Goal: Task Accomplishment & Management: Manage account settings

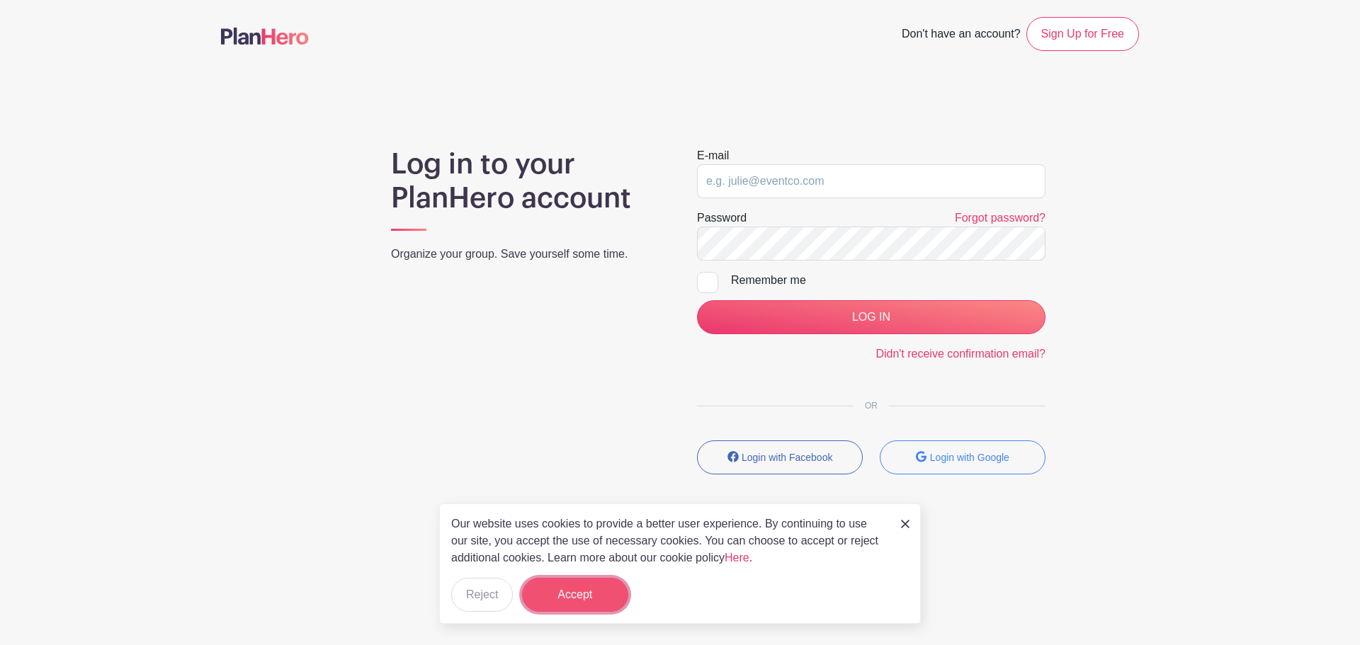
click at [584, 599] on button "Accept" at bounding box center [575, 595] width 106 height 34
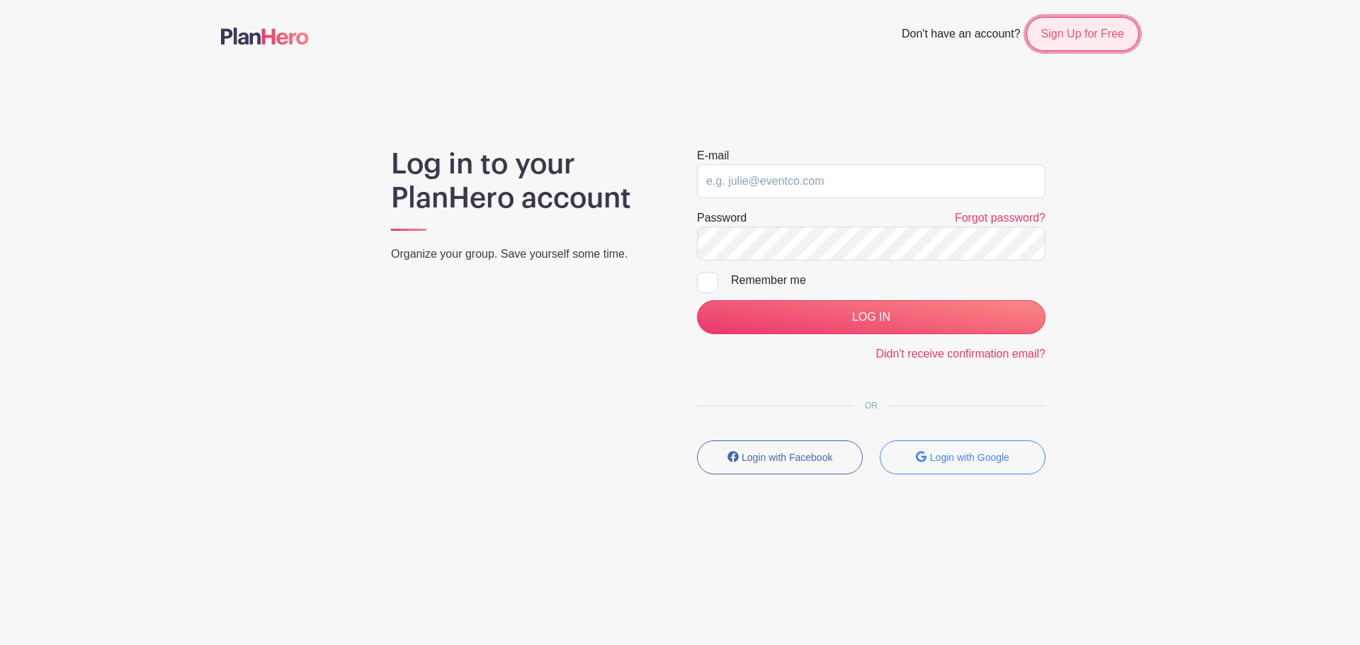
click at [1078, 40] on link "Sign Up for Free" at bounding box center [1082, 34] width 113 height 34
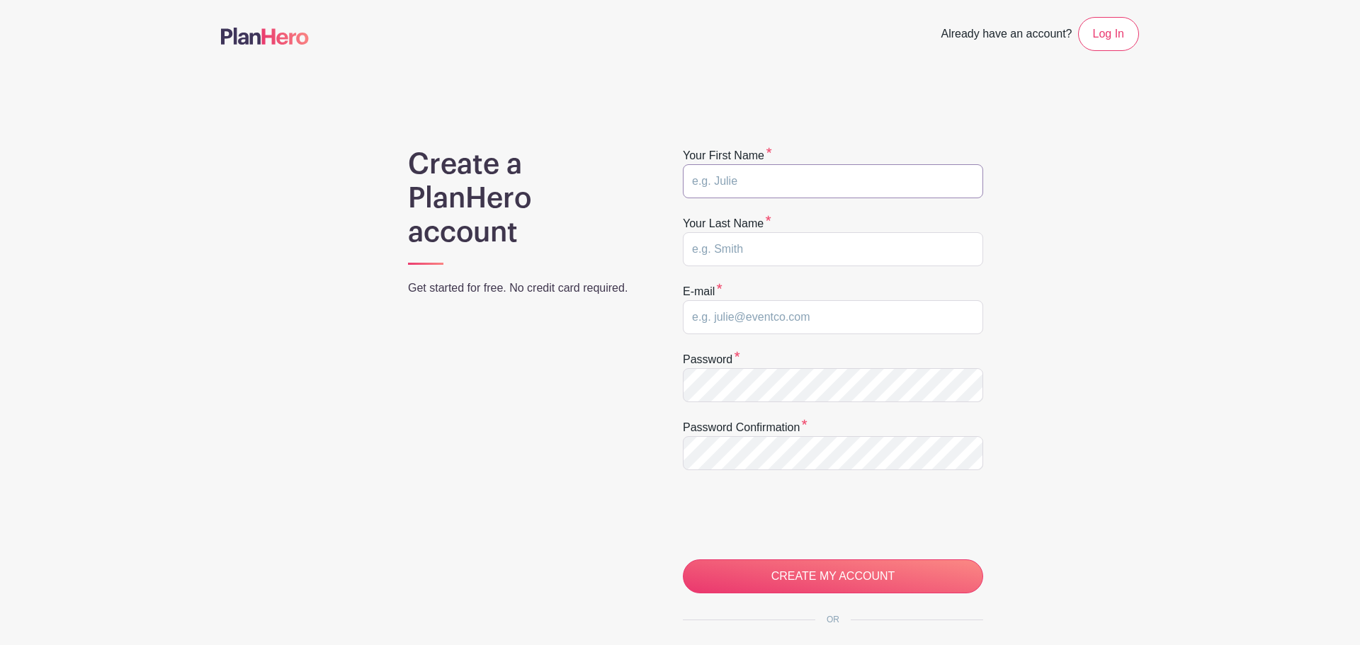
click at [797, 188] on input "text" at bounding box center [833, 181] width 300 height 34
type input "Scott"
type input "Goethel"
click at [761, 317] on input "k9" at bounding box center [833, 317] width 300 height 34
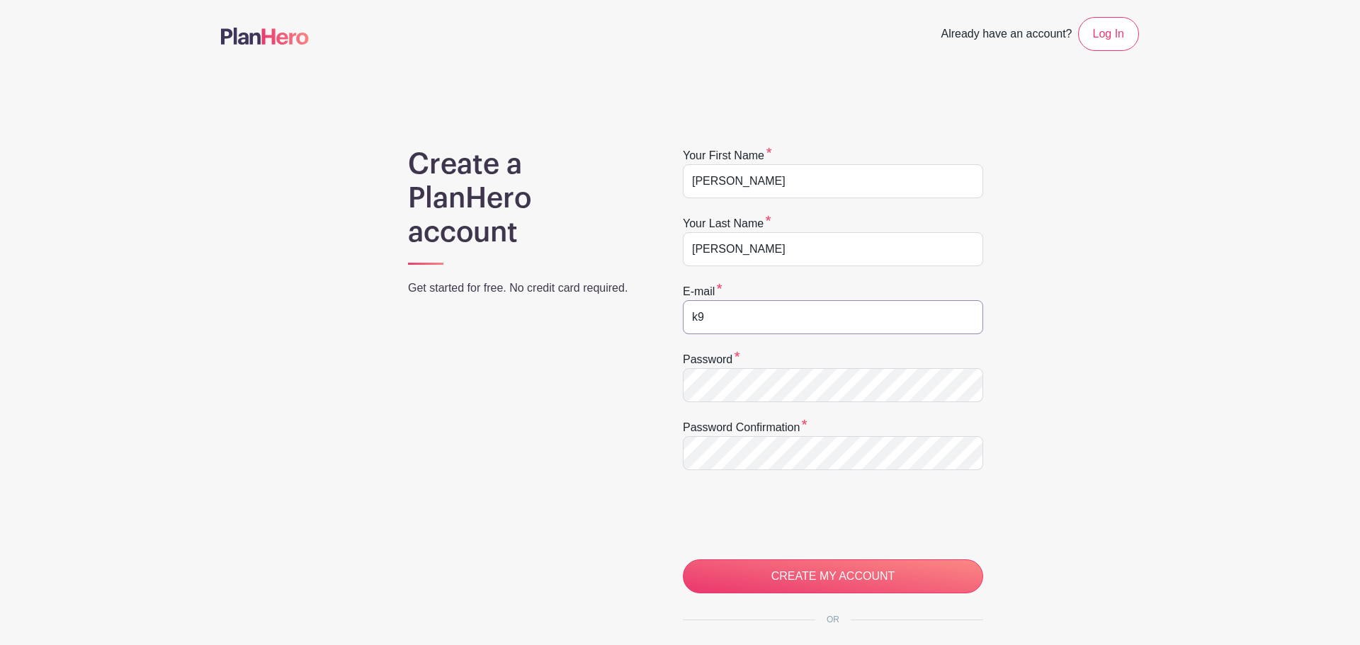
click at [761, 317] on input "k9" at bounding box center [833, 317] width 300 height 34
type input "curlingskip@protonmail.com"
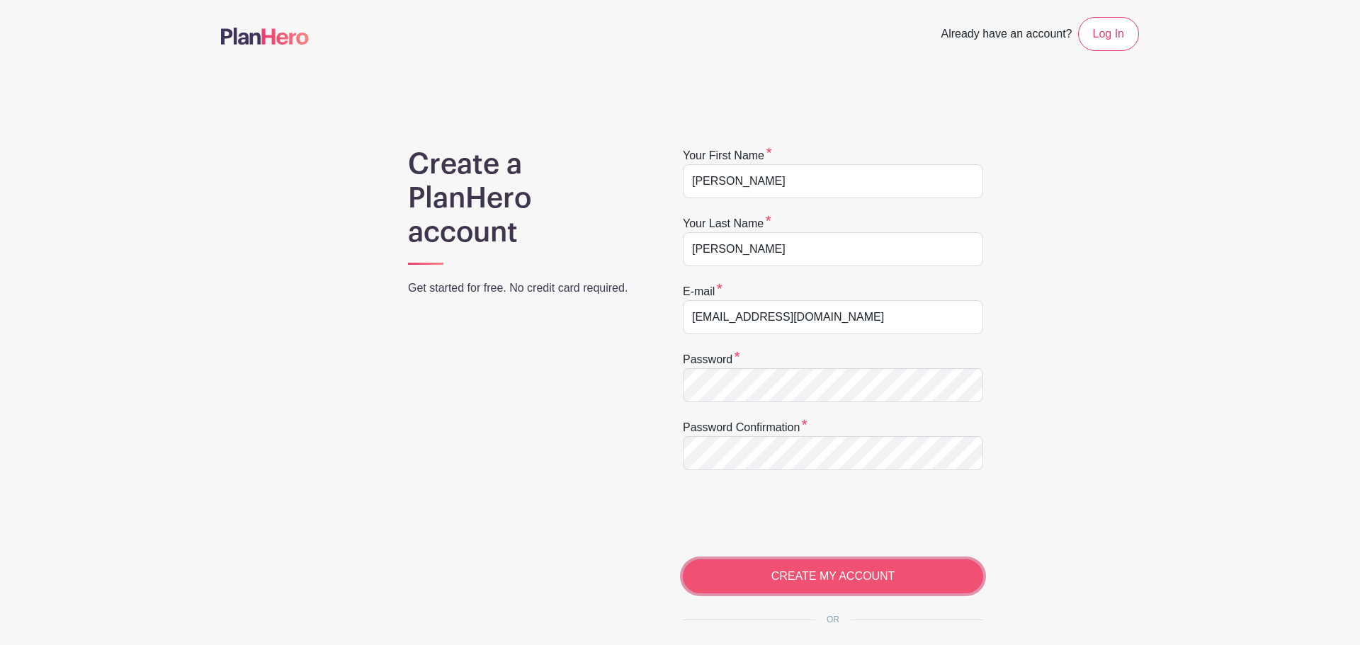
click at [839, 581] on input "CREATE MY ACCOUNT" at bounding box center [833, 577] width 300 height 34
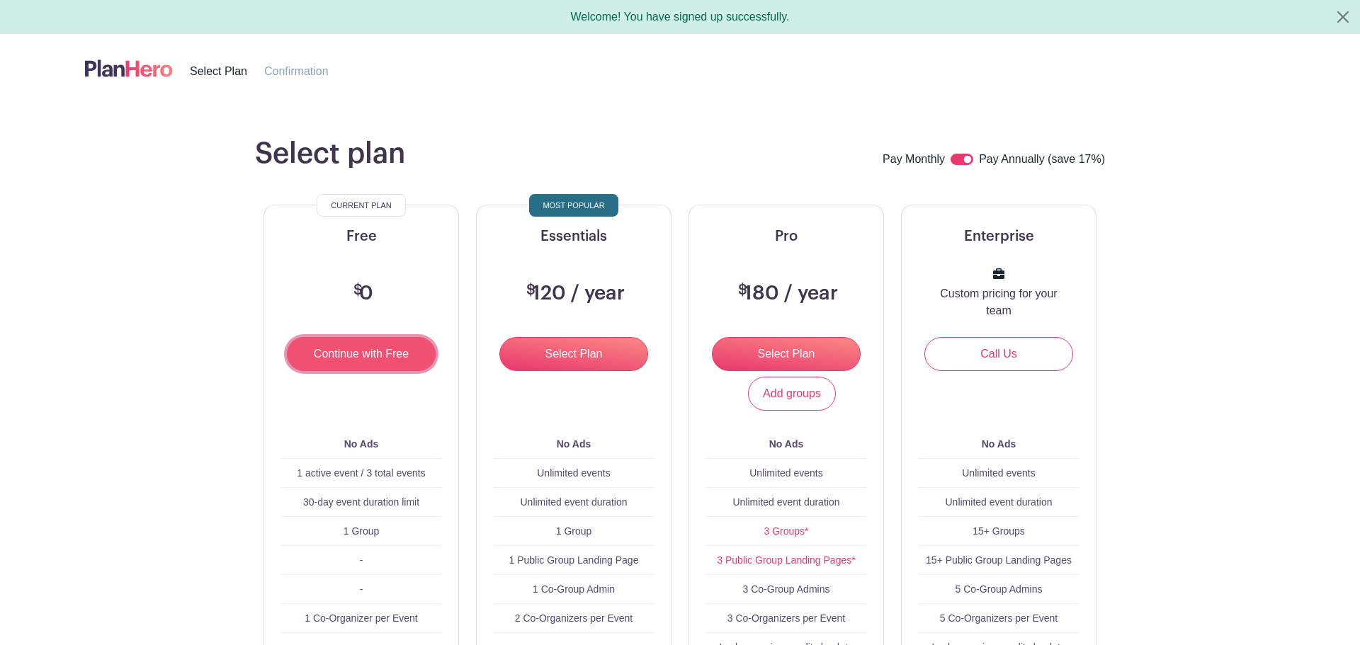
click at [383, 354] on input "Continue with Free" at bounding box center [361, 354] width 149 height 34
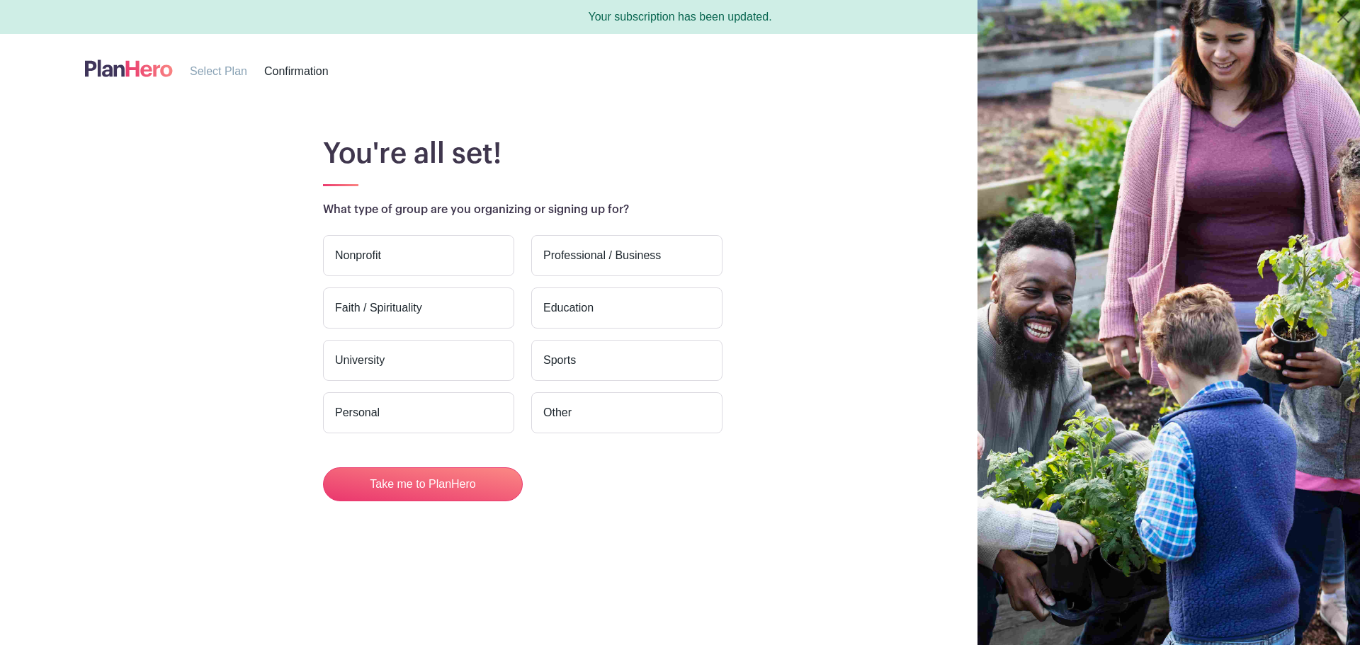
click at [457, 263] on label "Nonprofit" at bounding box center [418, 255] width 191 height 41
click at [0, 0] on input "Nonprofit" at bounding box center [0, 0] width 0 height 0
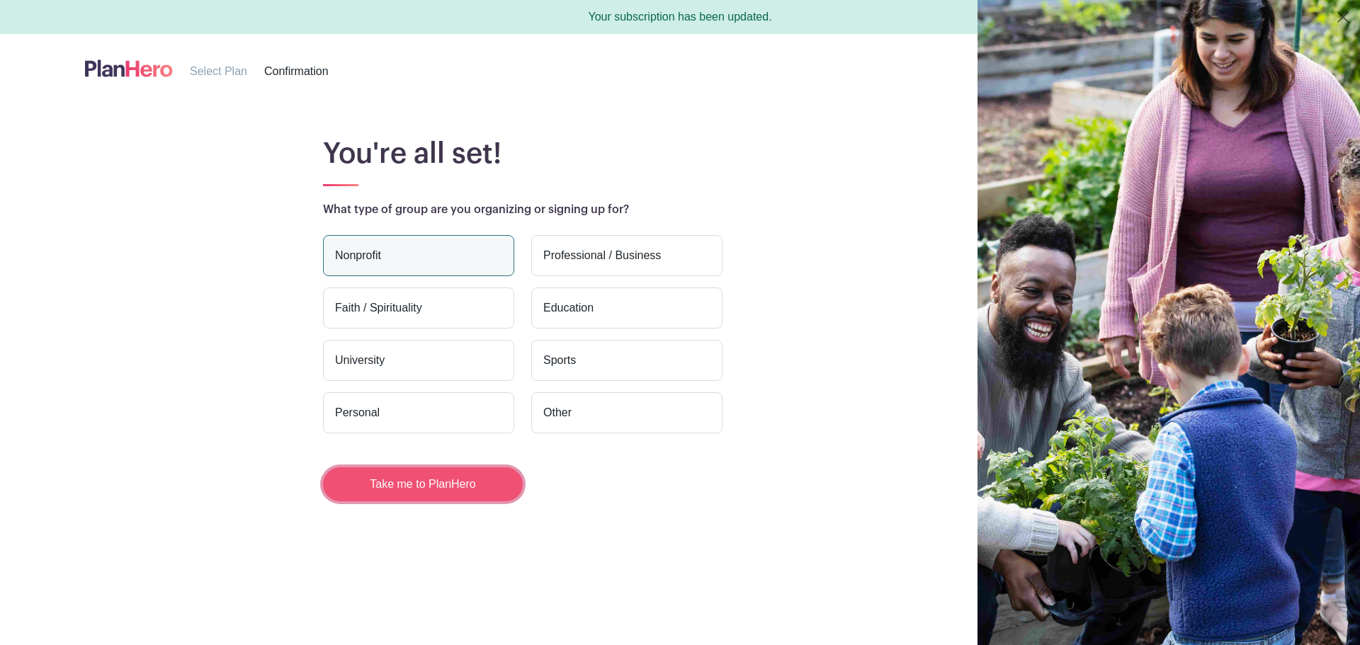
click at [457, 493] on button "Take me to PlanHero" at bounding box center [423, 485] width 200 height 34
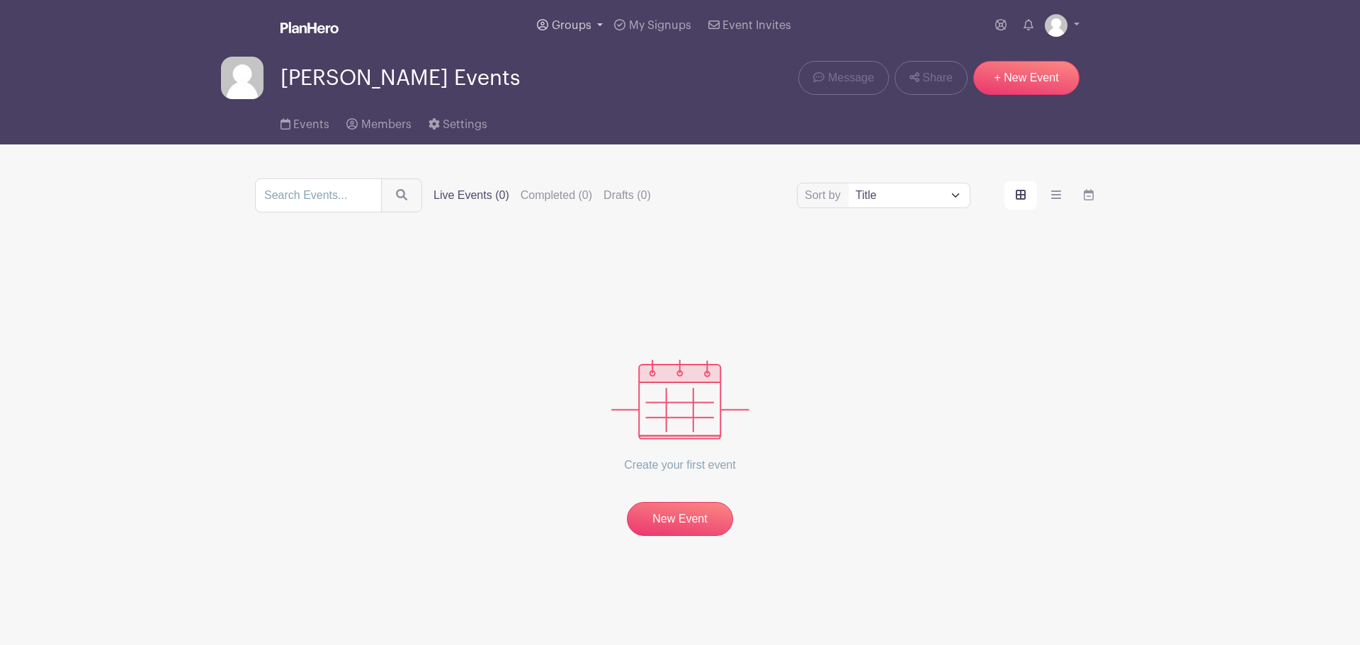
click at [575, 28] on span "Groups" at bounding box center [572, 25] width 40 height 11
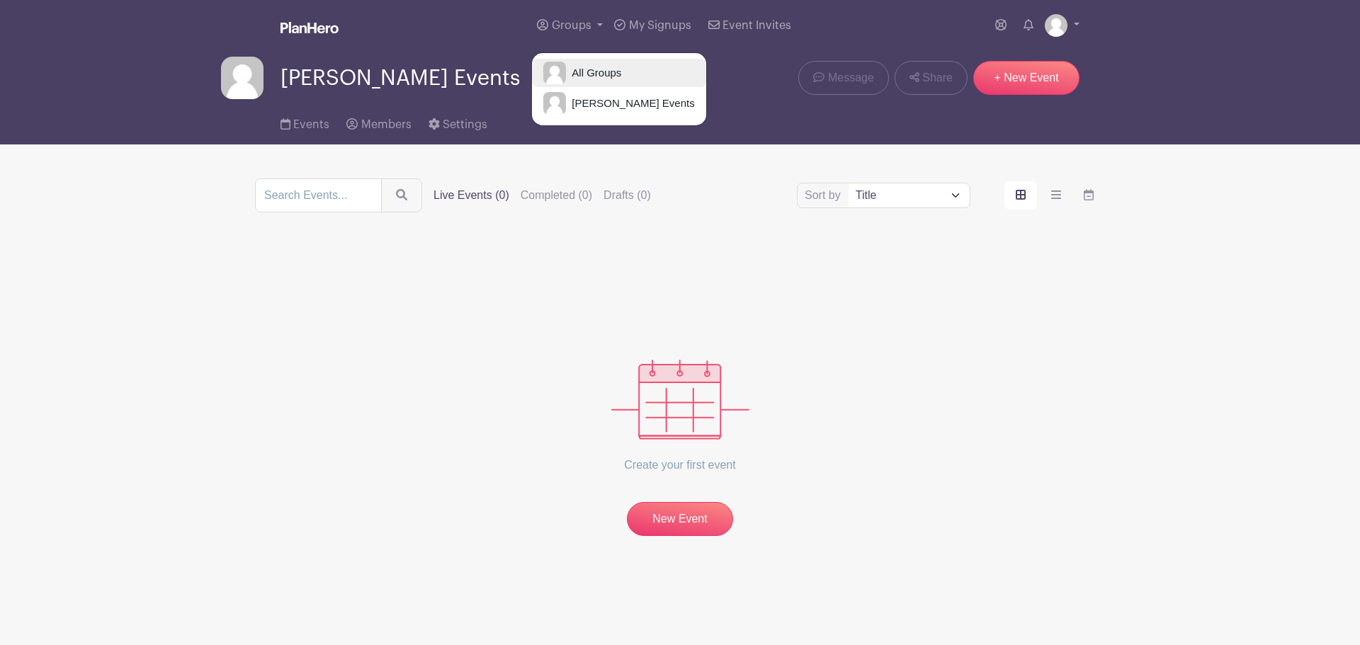
click at [603, 69] on span "All Groups" at bounding box center [593, 73] width 55 height 16
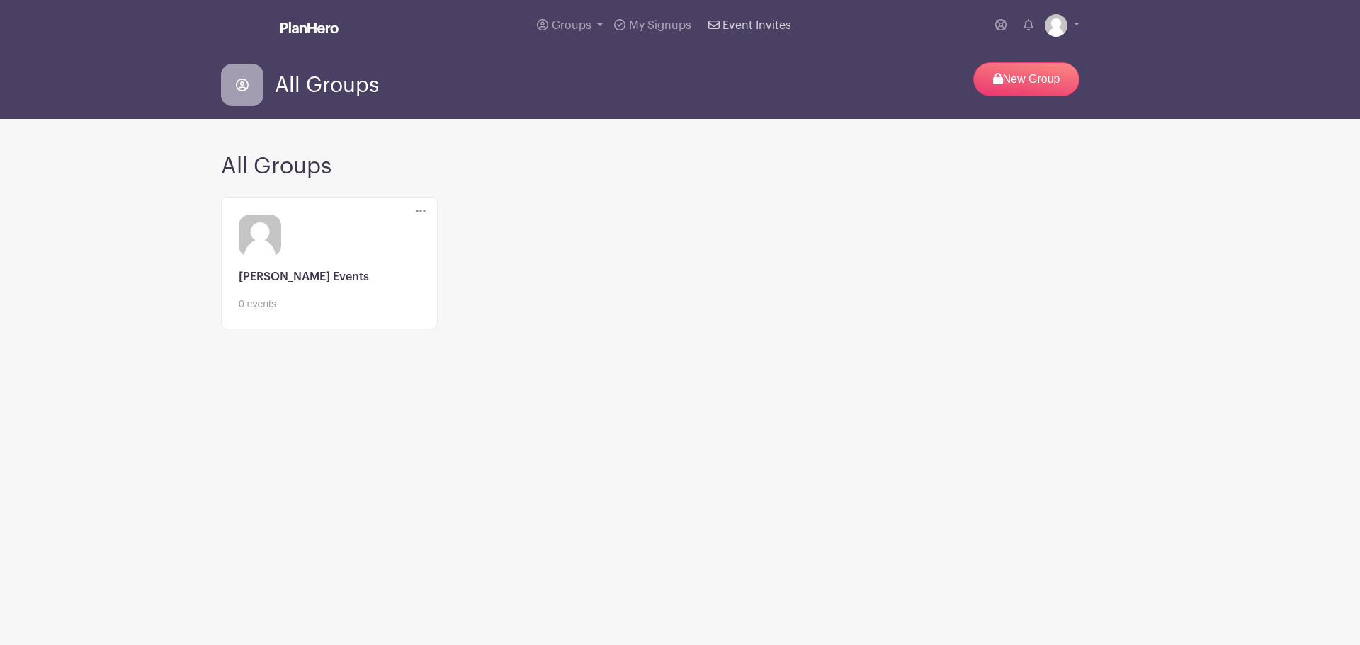
click at [735, 27] on span "Event Invites" at bounding box center [757, 25] width 69 height 11
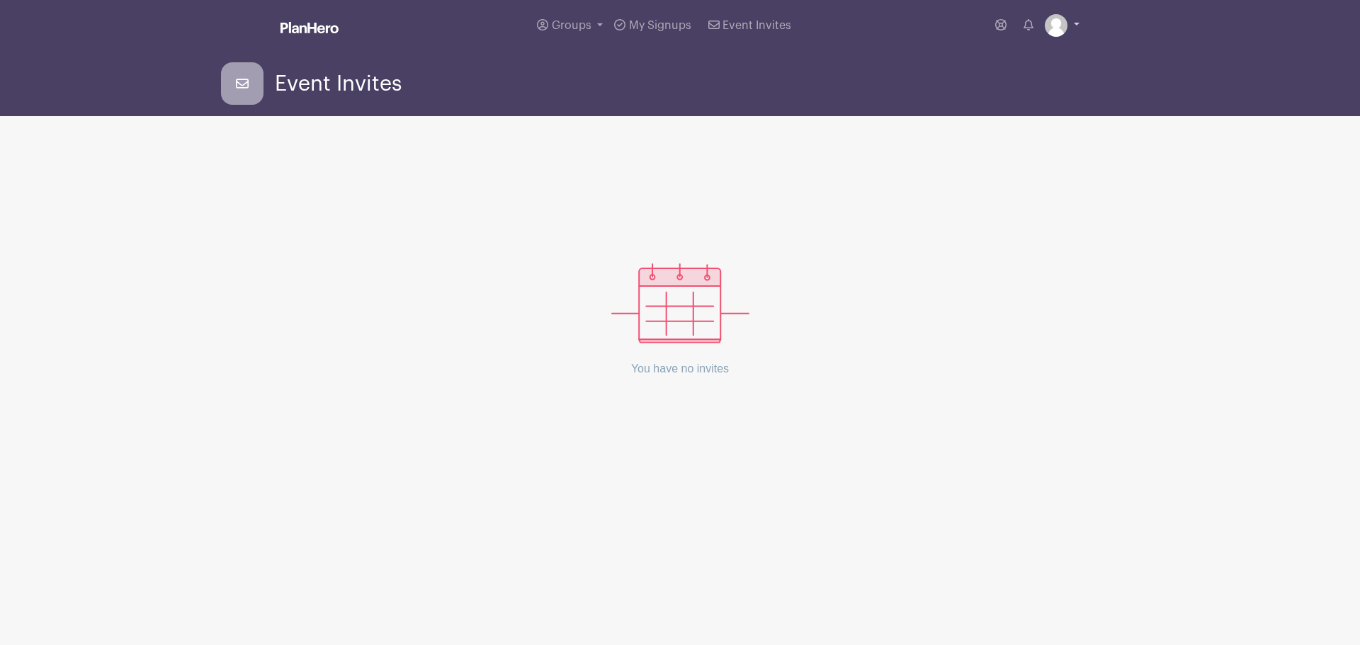
click at [1065, 26] on img at bounding box center [1056, 25] width 23 height 23
click at [1029, 61] on link "My account" at bounding box center [1023, 58] width 112 height 23
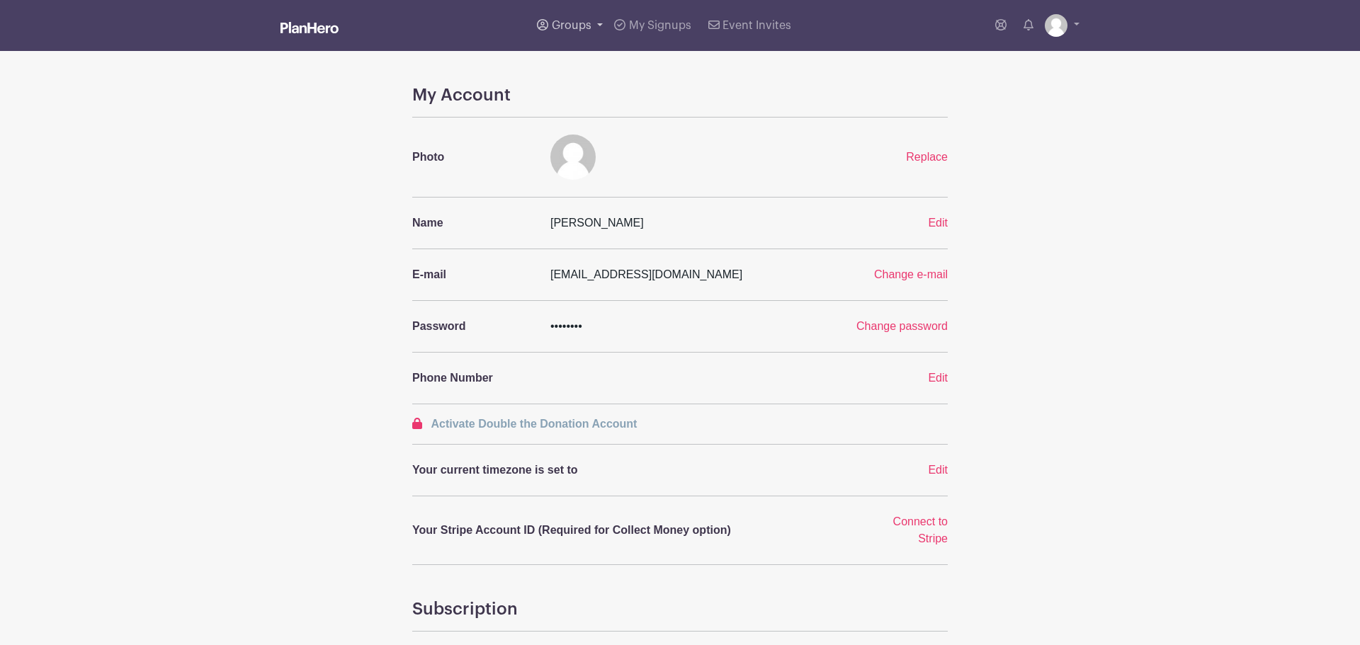
click at [571, 30] on span "Groups" at bounding box center [572, 25] width 40 height 11
click at [587, 77] on span "All Groups" at bounding box center [593, 73] width 55 height 16
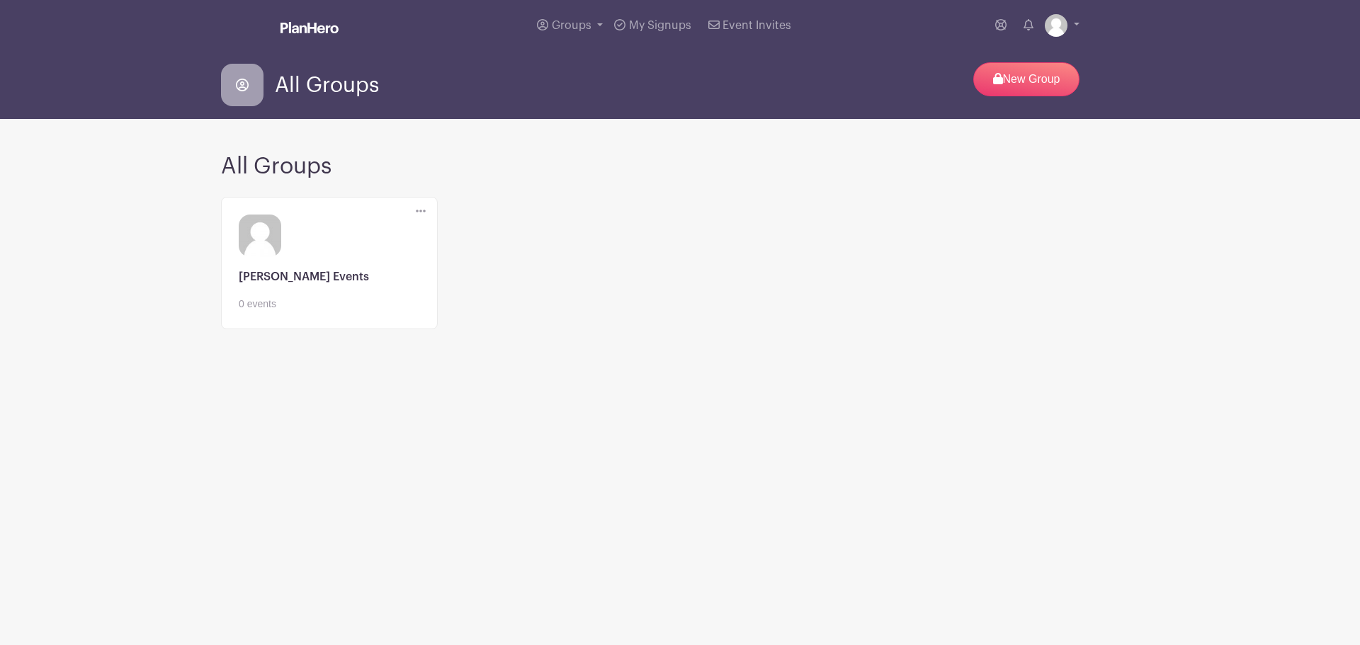
click at [421, 214] on icon at bounding box center [421, 210] width 10 height 11
click at [251, 85] on icon at bounding box center [242, 85] width 43 height 43
click at [752, 29] on span "Event Invites" at bounding box center [757, 25] width 69 height 11
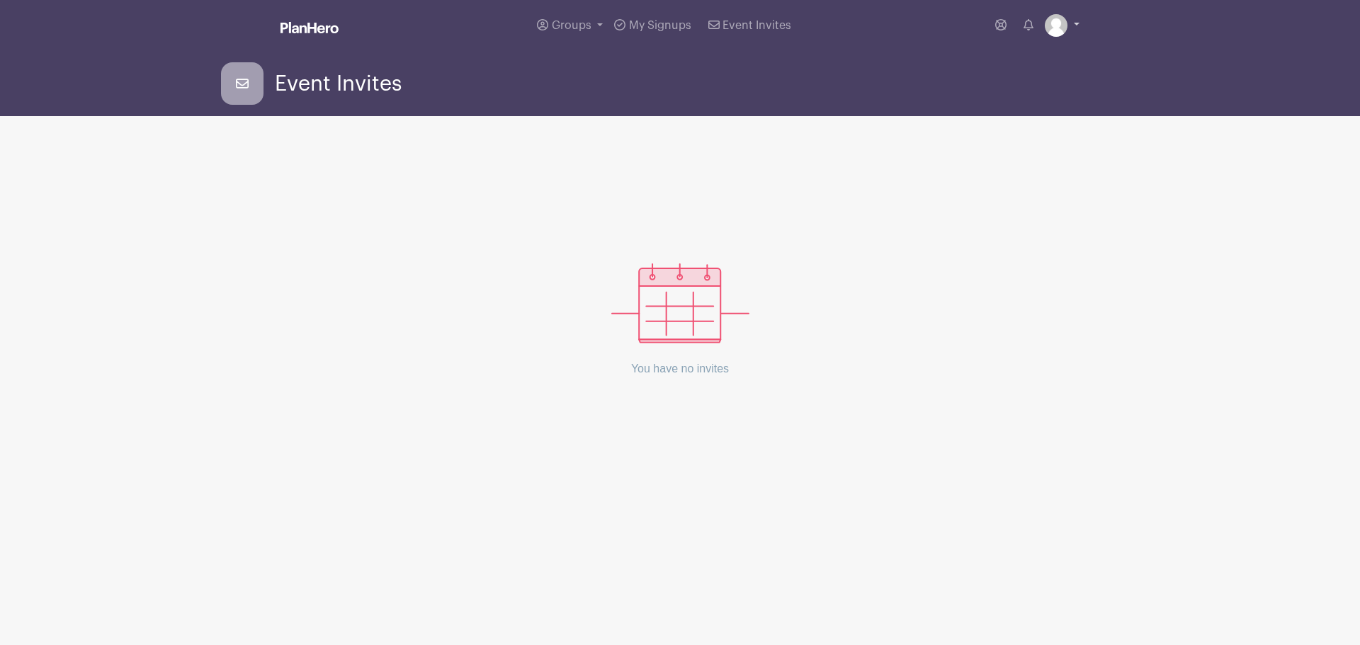
click at [1060, 31] on img at bounding box center [1056, 25] width 23 height 23
click at [1016, 96] on link "Logout" at bounding box center [1023, 93] width 112 height 23
